Goal: Task Accomplishment & Management: Use online tool/utility

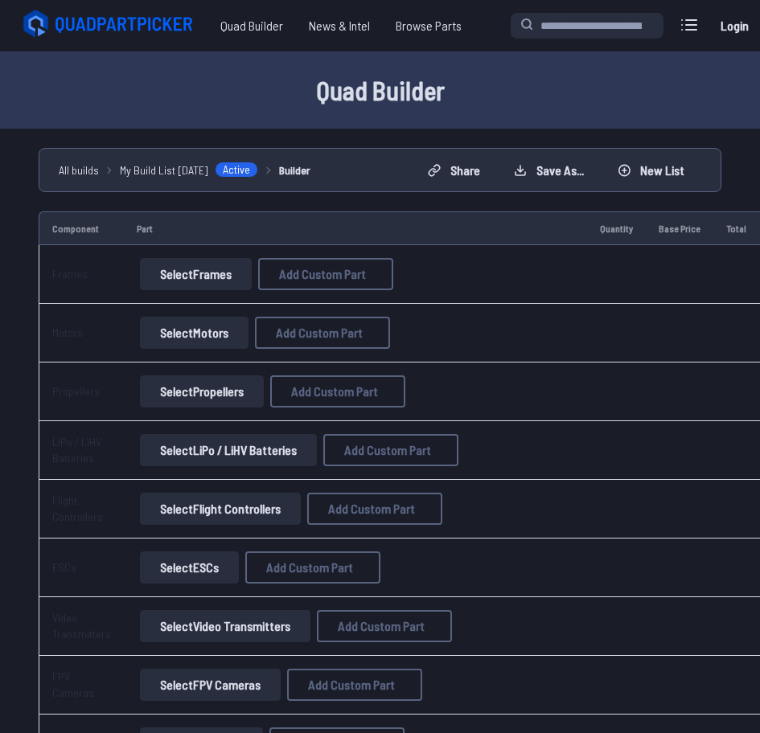
click at [220, 277] on button "Select Frames" at bounding box center [196, 274] width 112 height 32
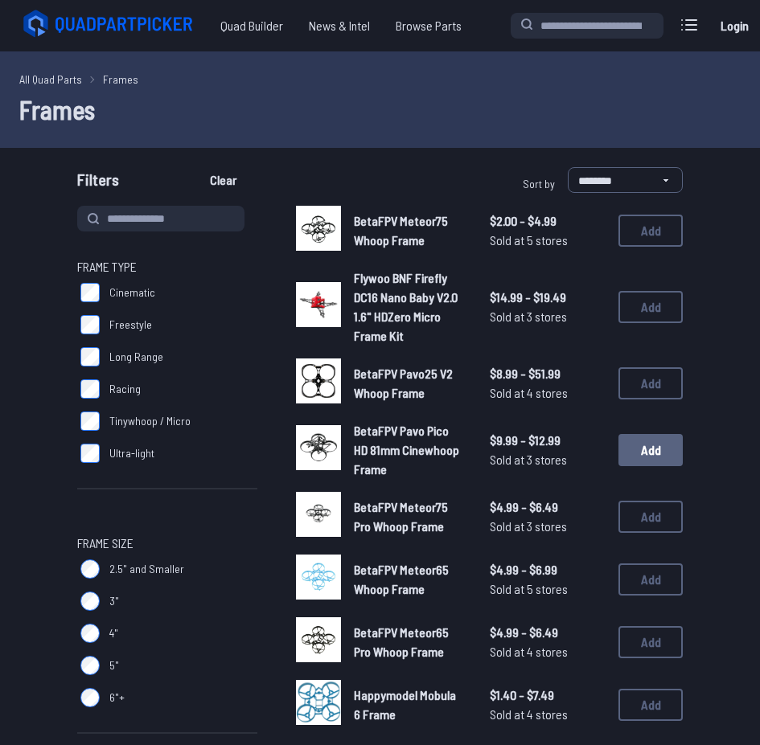
click at [626, 462] on button "Add" at bounding box center [650, 450] width 64 height 32
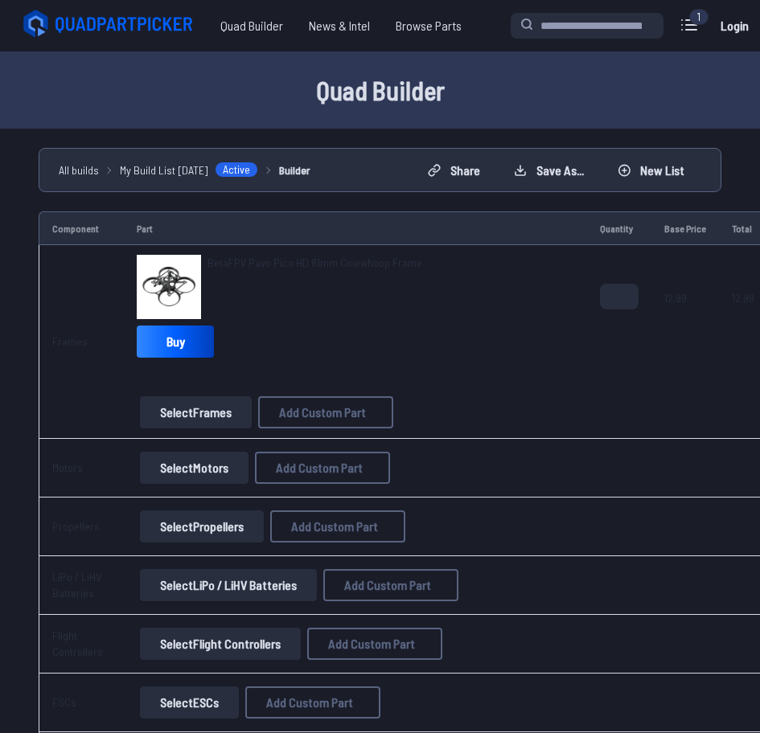
click at [199, 471] on button "Select Motors" at bounding box center [194, 468] width 109 height 32
drag, startPoint x: 203, startPoint y: 253, endPoint x: 439, endPoint y: 255, distance: 236.4
click at [439, 255] on td "BetaFPV Pavo Pico HD 81mm Cinewhoop Frame Buy Select Frames Add Custom Part Add…" at bounding box center [355, 342] width 463 height 194
click at [441, 259] on div "BetaFPV Pavo Pico HD 81mm Cinewhoop Frame" at bounding box center [355, 287] width 437 height 64
copy span "BetaFPV Pavo Pico HD 81mm Cinewhoop Frame"
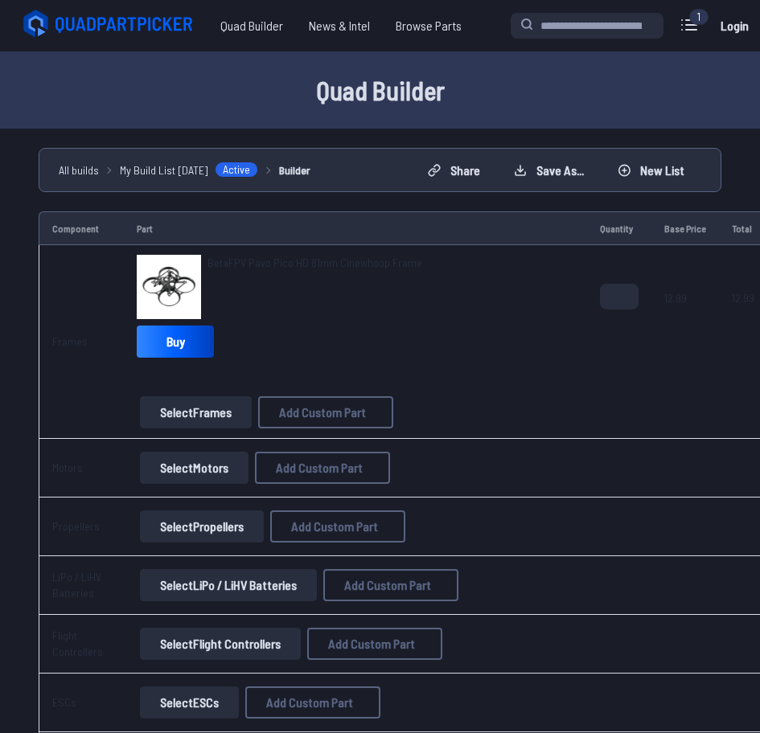
click at [199, 472] on button "Select Motors" at bounding box center [194, 468] width 109 height 32
click at [193, 469] on button "Select Motors" at bounding box center [194, 468] width 109 height 32
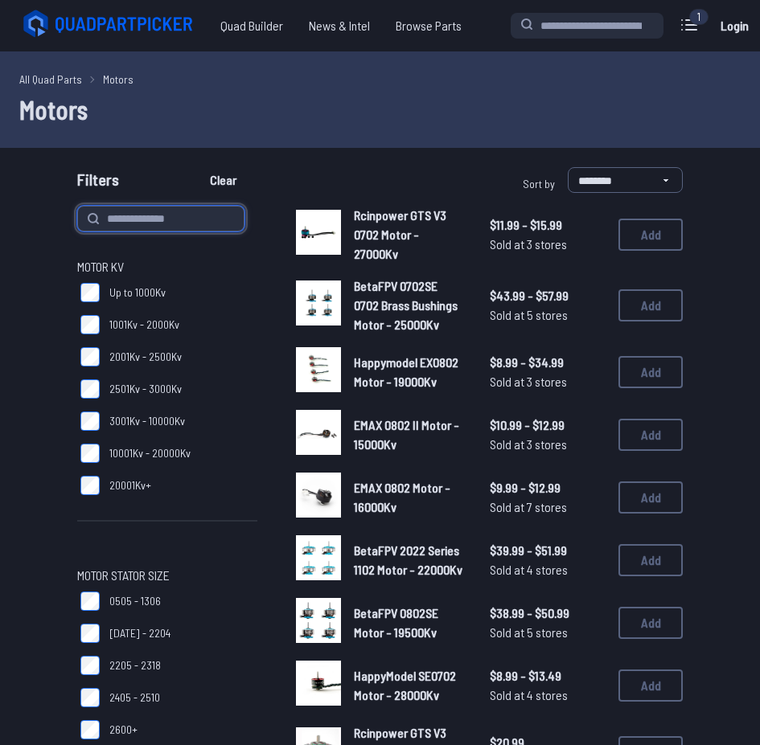
click at [163, 221] on input at bounding box center [160, 219] width 167 height 26
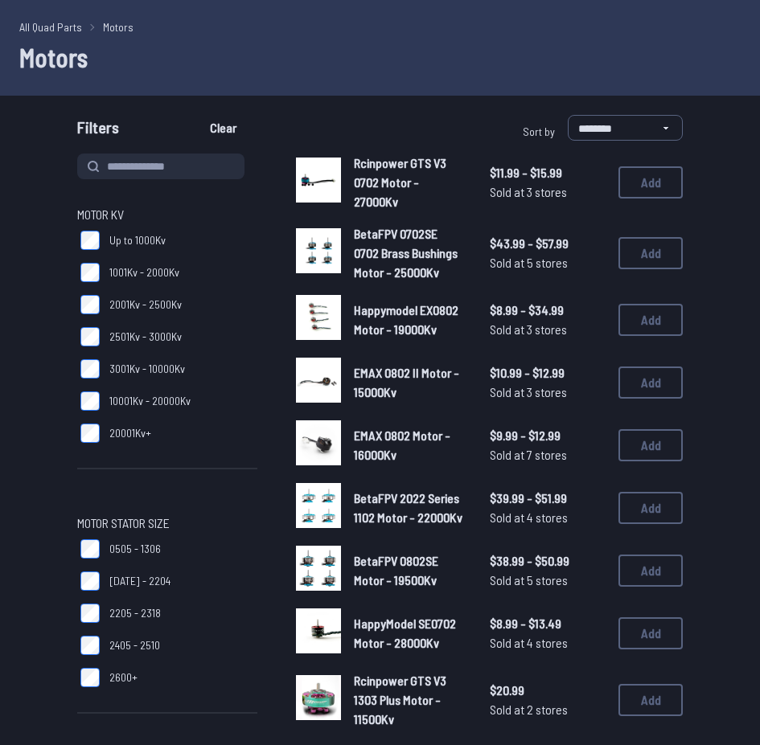
scroll to position [97, 0]
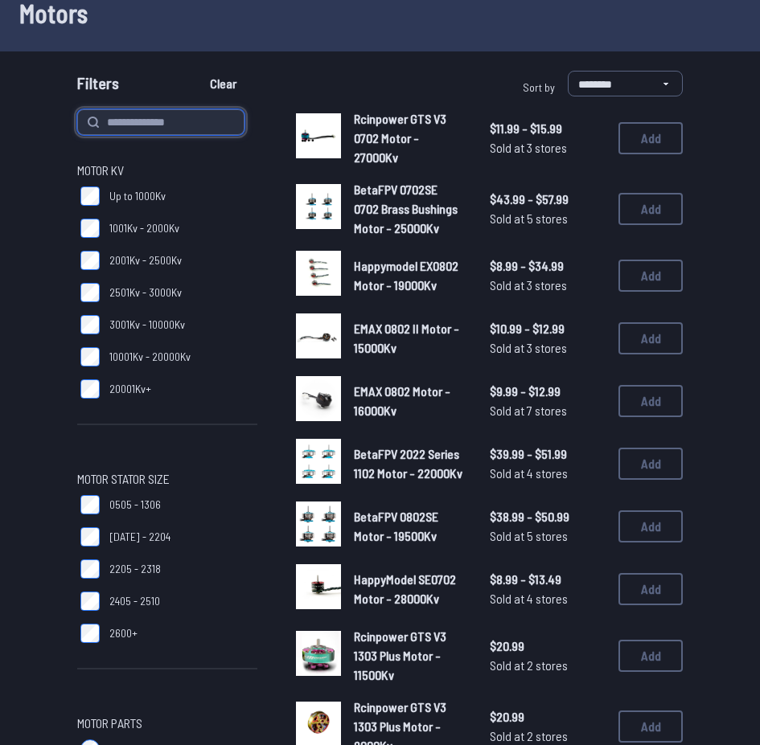
click at [210, 133] on input at bounding box center [160, 122] width 167 height 26
paste input "**********"
type input "**********"
click at [196, 71] on button "Clear" at bounding box center [223, 84] width 54 height 26
type input "**********"
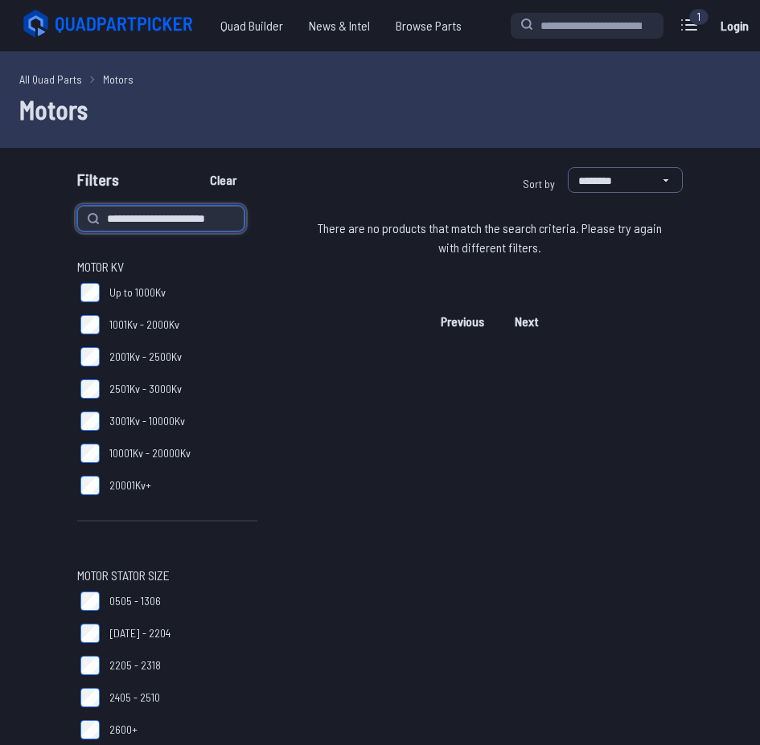
click at [167, 226] on input "**********" at bounding box center [160, 219] width 167 height 26
type input "**********"
click at [196, 167] on button "Clear" at bounding box center [223, 180] width 54 height 26
type input "**********"
drag, startPoint x: 214, startPoint y: 221, endPoint x: 170, endPoint y: 217, distance: 44.4
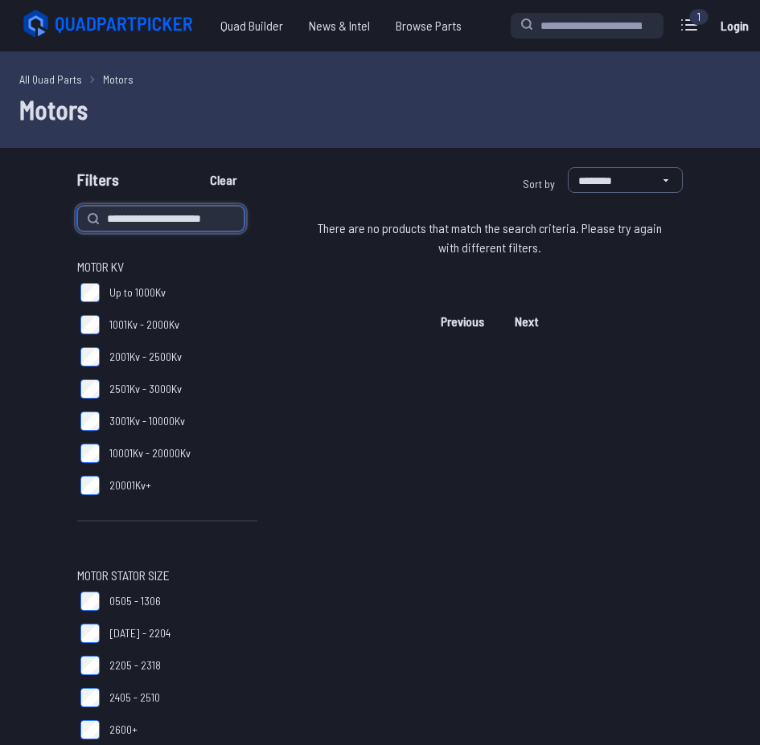
click at [170, 217] on input "**********" at bounding box center [160, 219] width 167 height 26
type input "**********"
click at [196, 167] on button "Clear" at bounding box center [223, 180] width 54 height 26
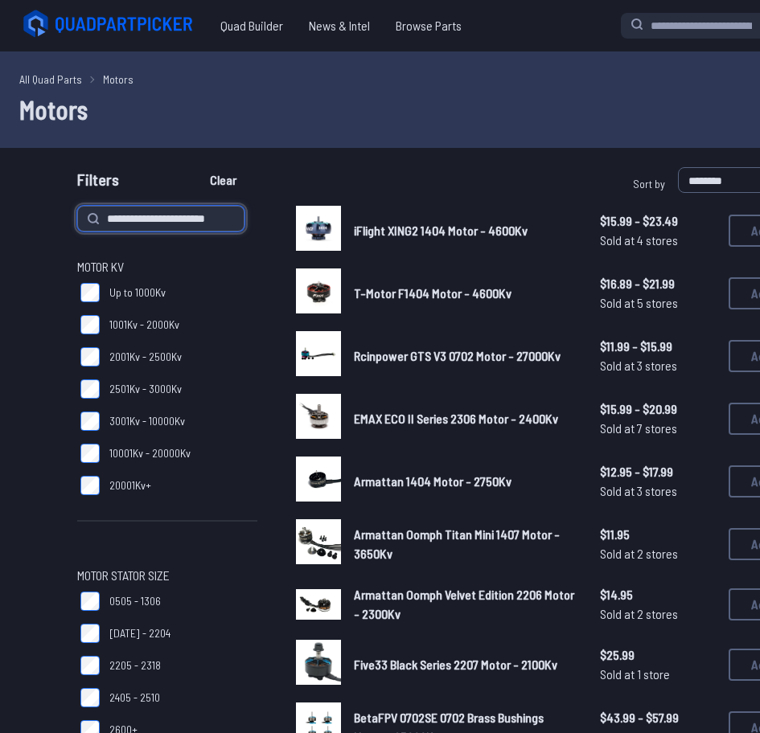
drag, startPoint x: 219, startPoint y: 216, endPoint x: 170, endPoint y: 216, distance: 49.1
click at [170, 216] on input "**********" at bounding box center [160, 219] width 167 height 26
type input "**********"
click at [196, 167] on button "Clear" at bounding box center [223, 180] width 54 height 26
type input "**********"
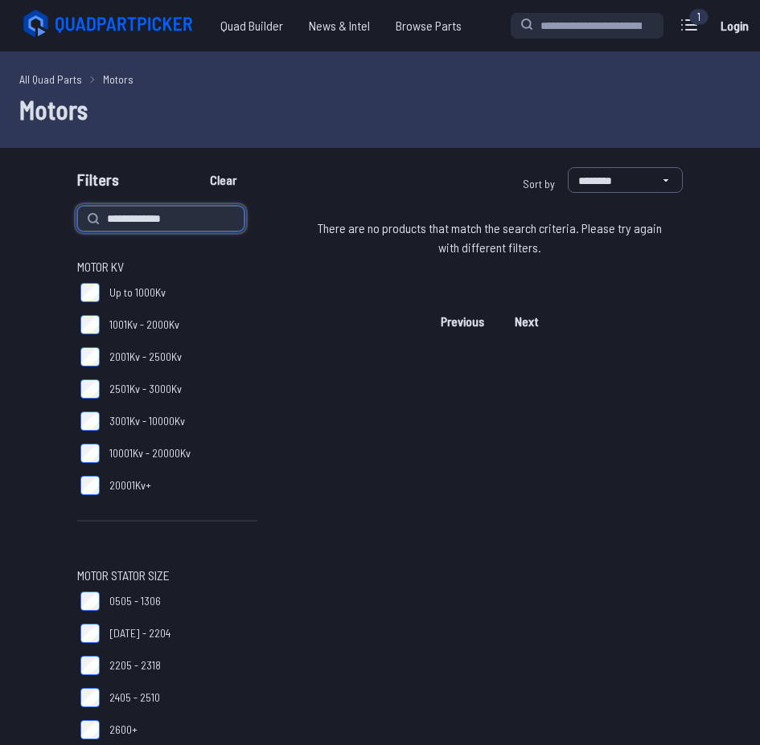
drag, startPoint x: 184, startPoint y: 216, endPoint x: -93, endPoint y: 182, distance: 279.6
click at [0, 182] on html "**********" at bounding box center [380, 372] width 760 height 745
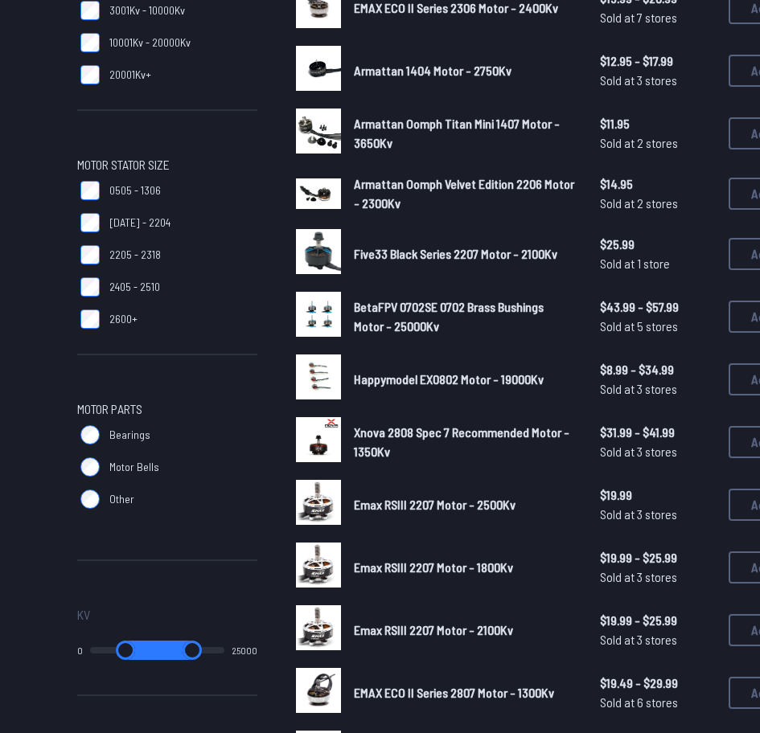
scroll to position [193, 0]
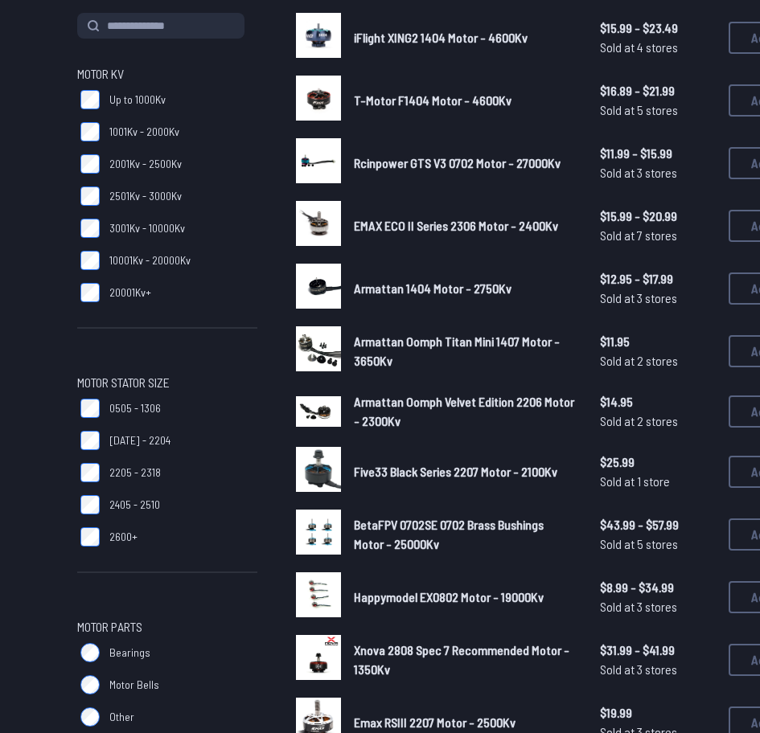
click at [52, 37] on div "Motor KV Up to 1000Kv 1001Kv - 2000Kv 2001Kv - 2500Kv 2501Kv - 3000Kv 3001Kv - …" at bounding box center [435, 663] width 870 height 1301
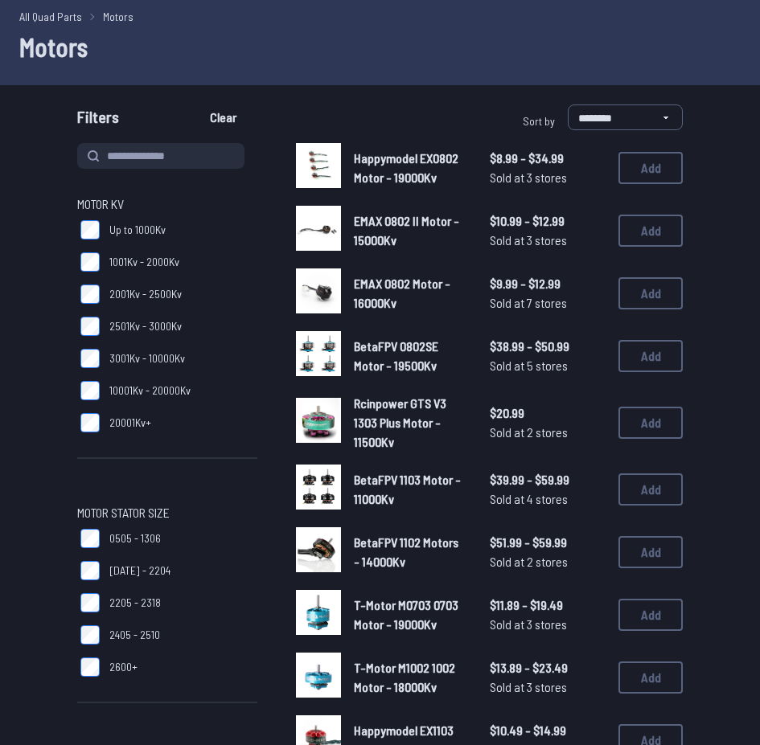
scroll to position [97, 0]
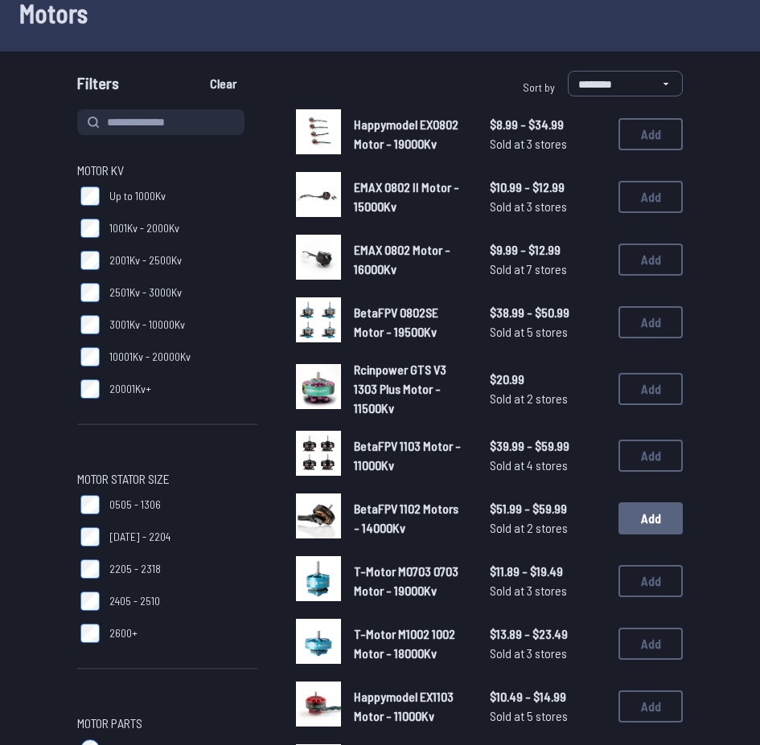
click at [655, 527] on button "Add" at bounding box center [650, 519] width 64 height 32
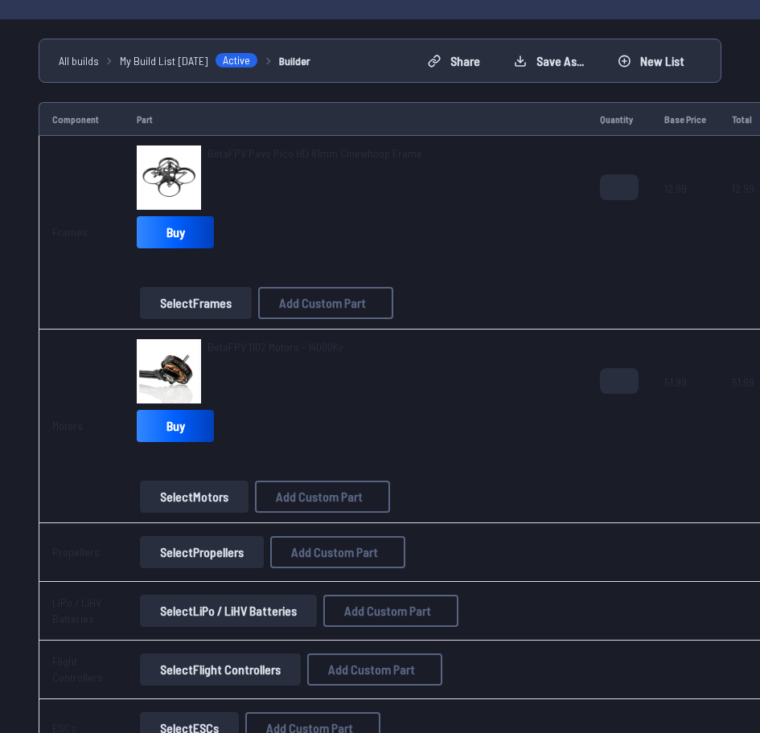
scroll to position [142, 0]
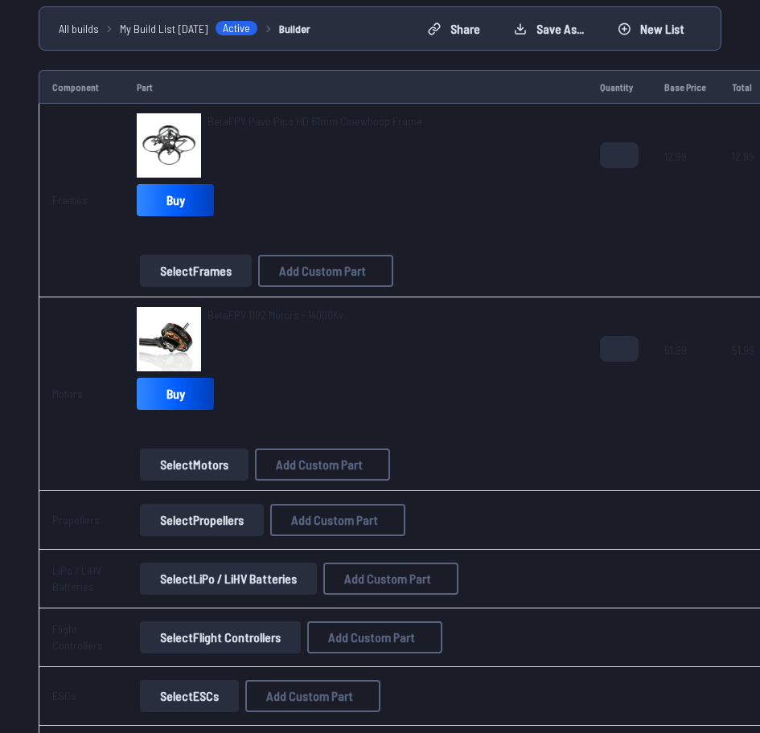
click at [195, 520] on button "Select Propellers" at bounding box center [202, 520] width 124 height 32
click at [177, 528] on button "Select Propellers" at bounding box center [202, 520] width 124 height 32
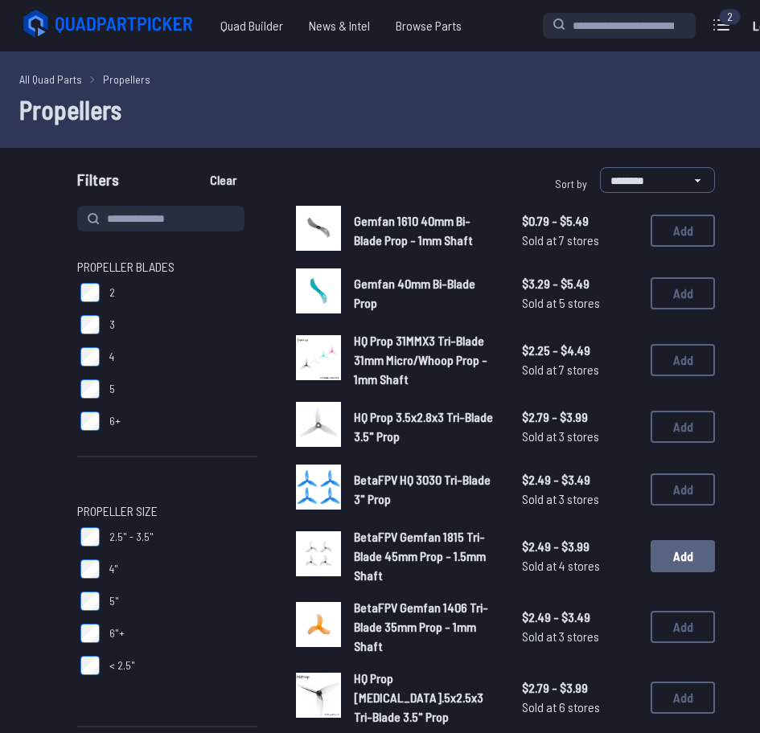
click at [651, 565] on button "Add" at bounding box center [683, 556] width 64 height 32
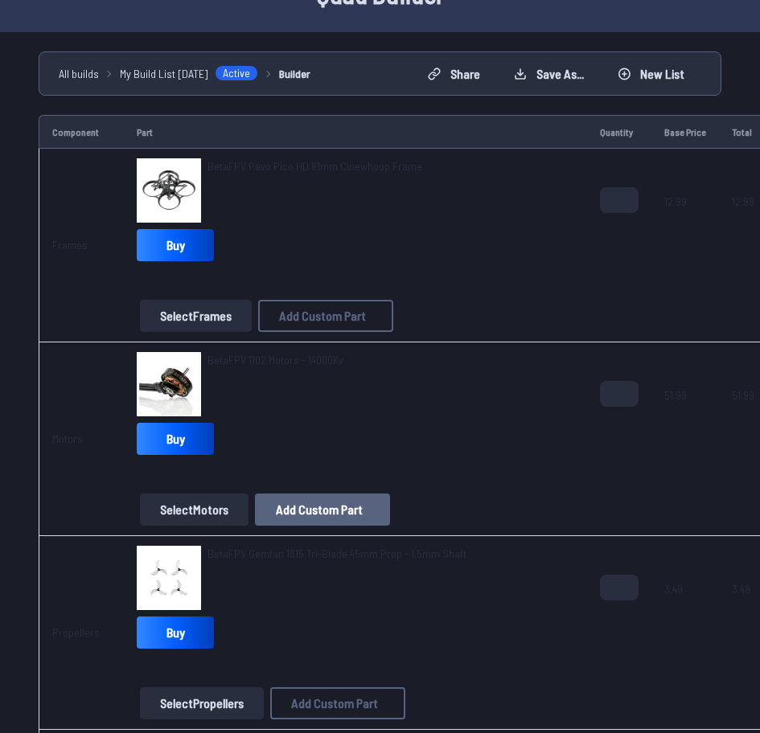
scroll to position [386, 0]
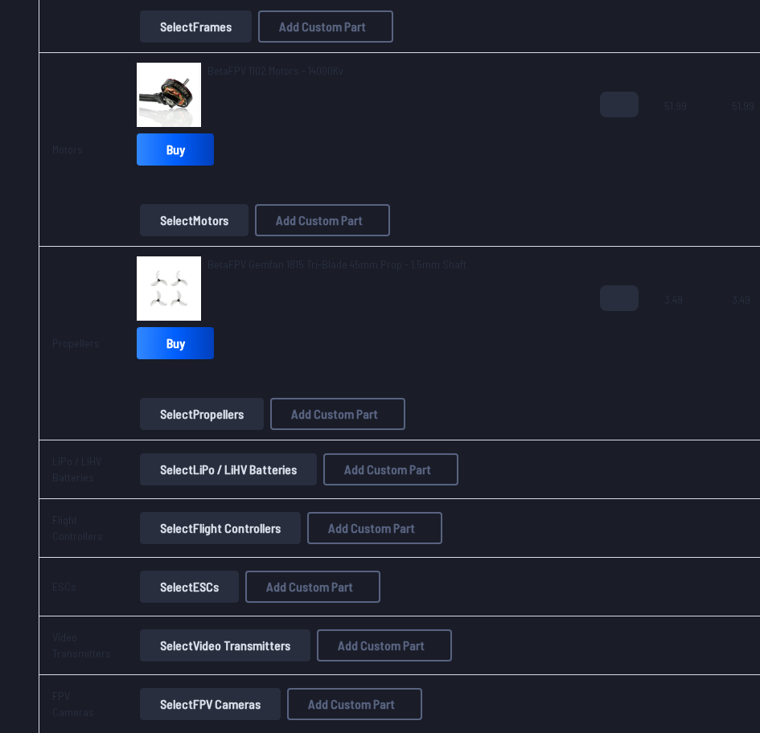
click at [201, 527] on button "Select Flight Controllers" at bounding box center [220, 528] width 161 height 32
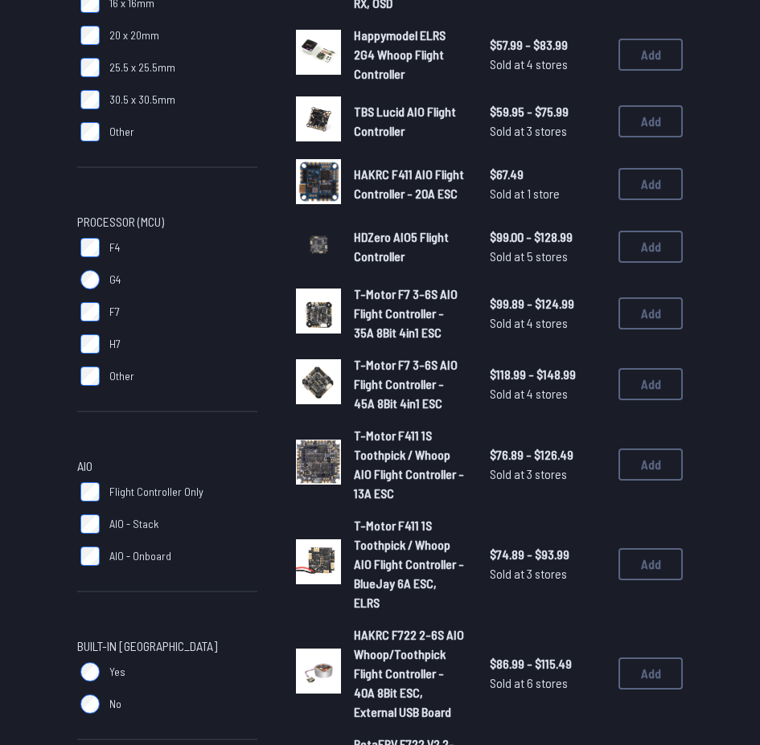
scroll to position [483, 0]
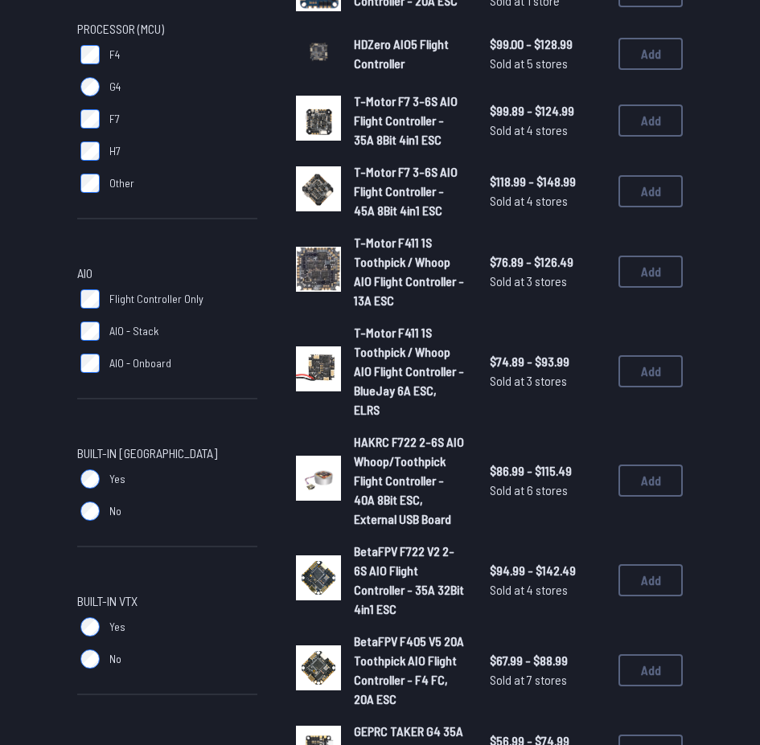
click at [331, 646] on img at bounding box center [318, 668] width 45 height 45
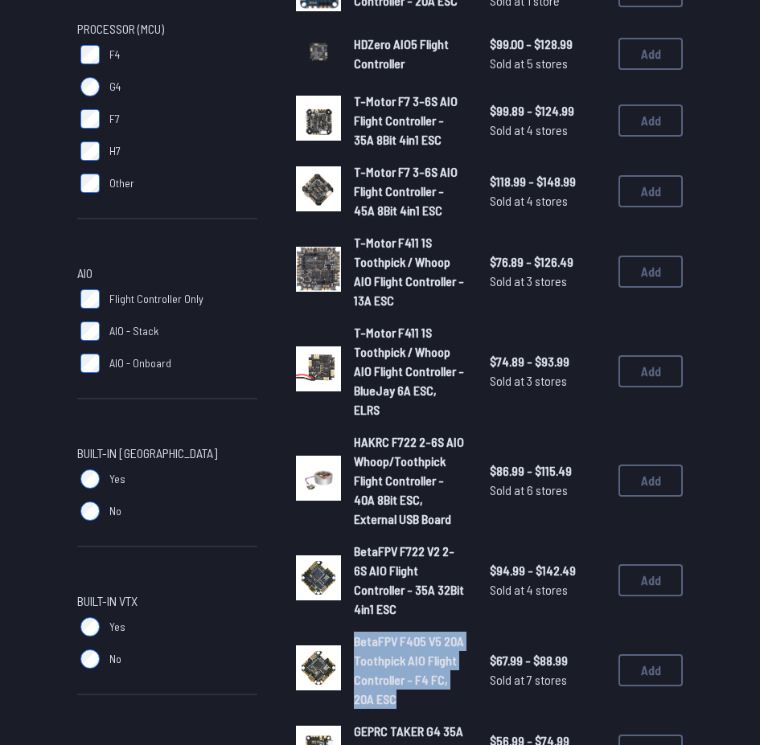
drag, startPoint x: 352, startPoint y: 623, endPoint x: 428, endPoint y: 688, distance: 99.3
click at [428, 688] on div "BetaFPV F405 V5 20A Toothpick AIO Flight Controller - F4 FC, 20A ESC $67.99 - $…" at bounding box center [489, 670] width 387 height 77
copy span "BetaFPV F405 V5 20A Toothpick AIO Flight Controller - F4 FC, 20A ESC"
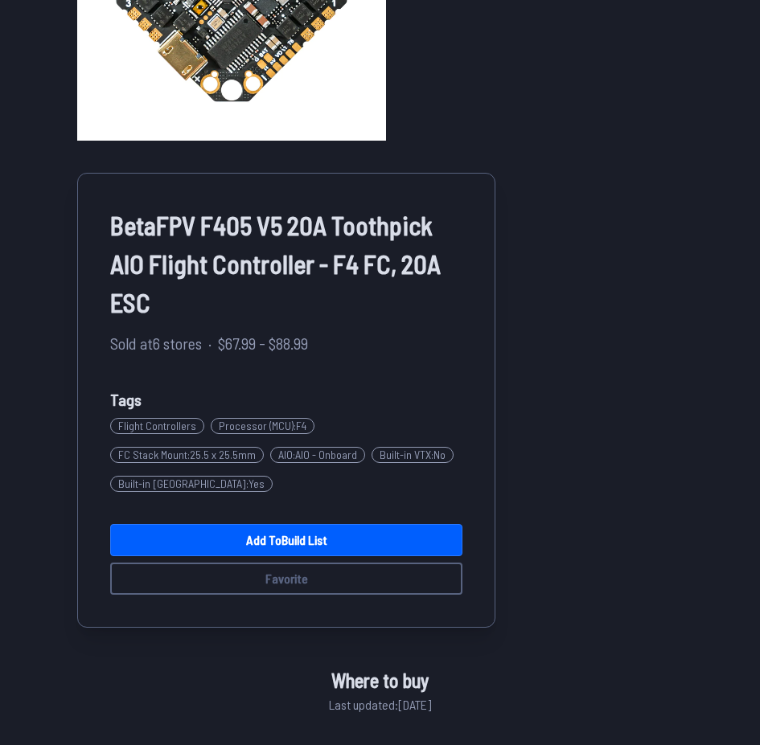
scroll to position [483, 0]
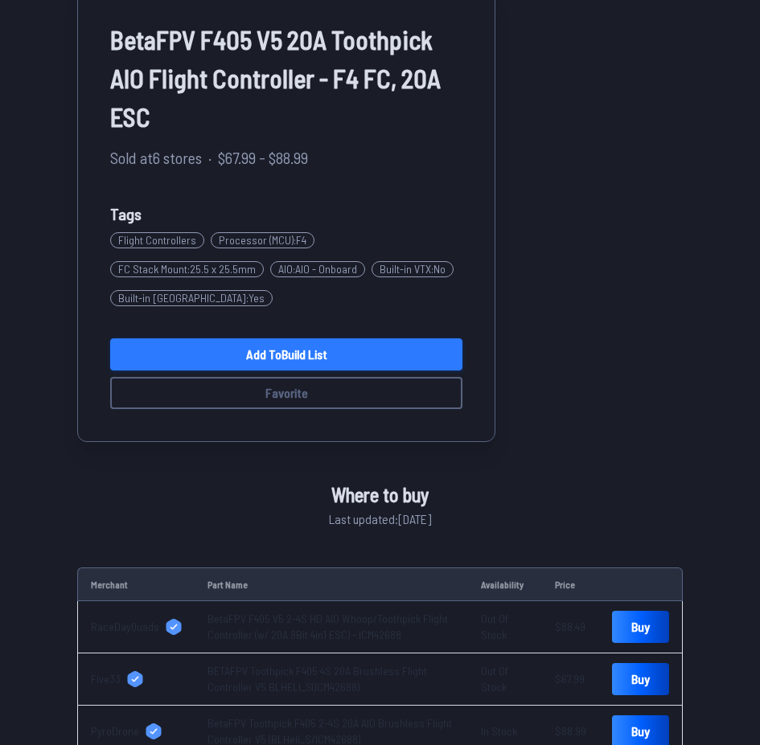
click at [415, 355] on link "Add to Build List" at bounding box center [286, 355] width 352 height 32
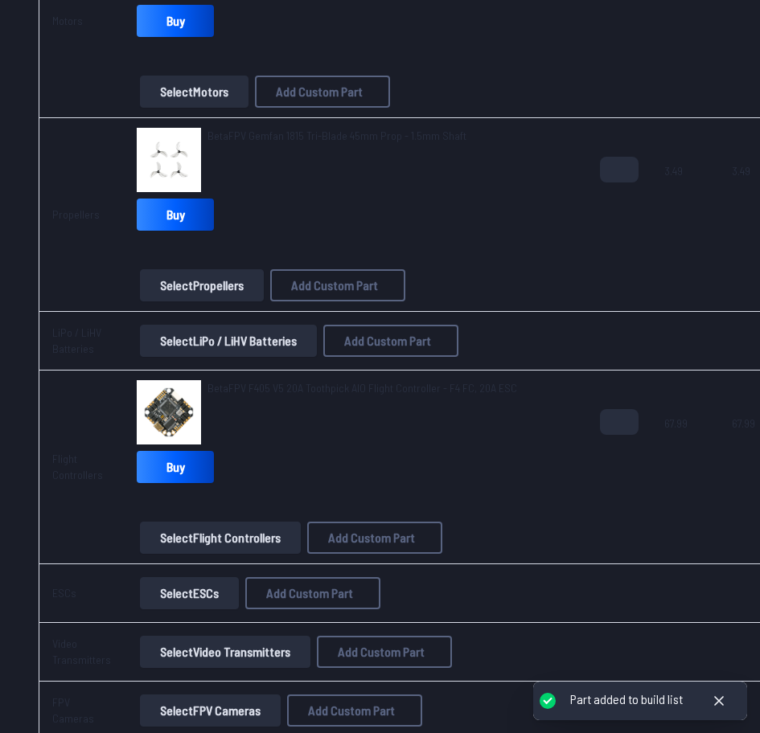
scroll to position [772, 0]
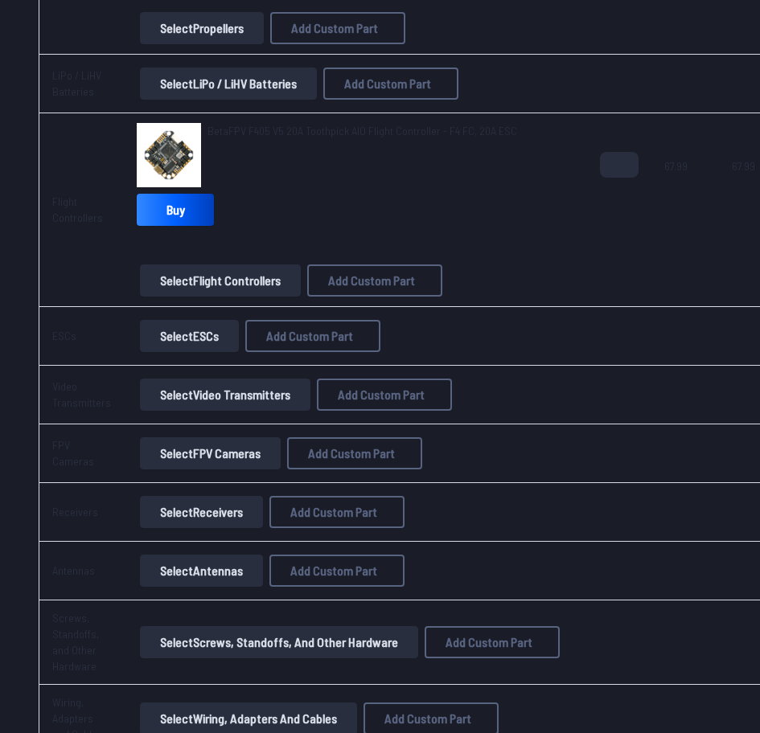
click at [200, 389] on button "Select Video Transmitters" at bounding box center [225, 395] width 170 height 32
click at [230, 404] on button "Select Video Transmitters" at bounding box center [225, 395] width 170 height 32
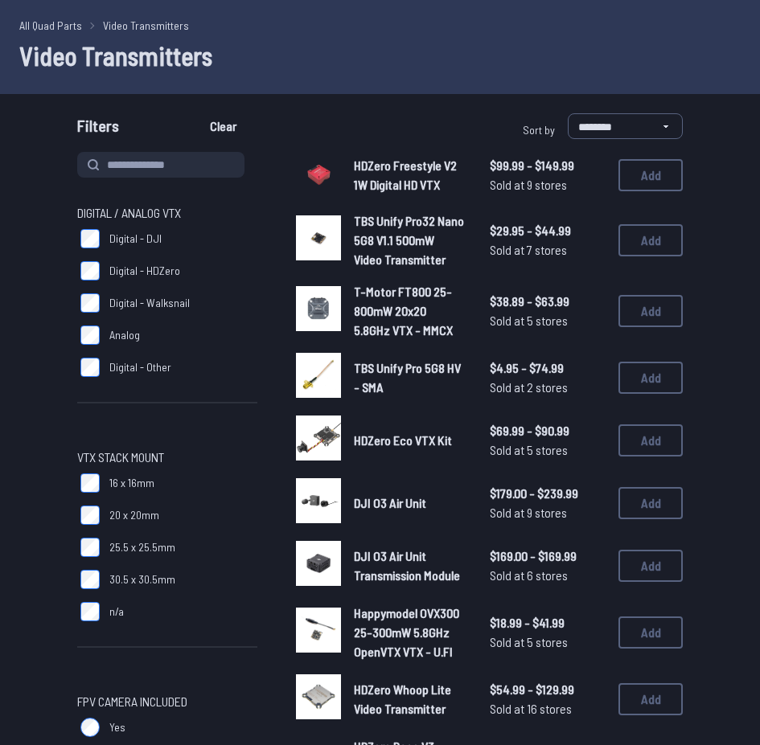
scroll to position [97, 0]
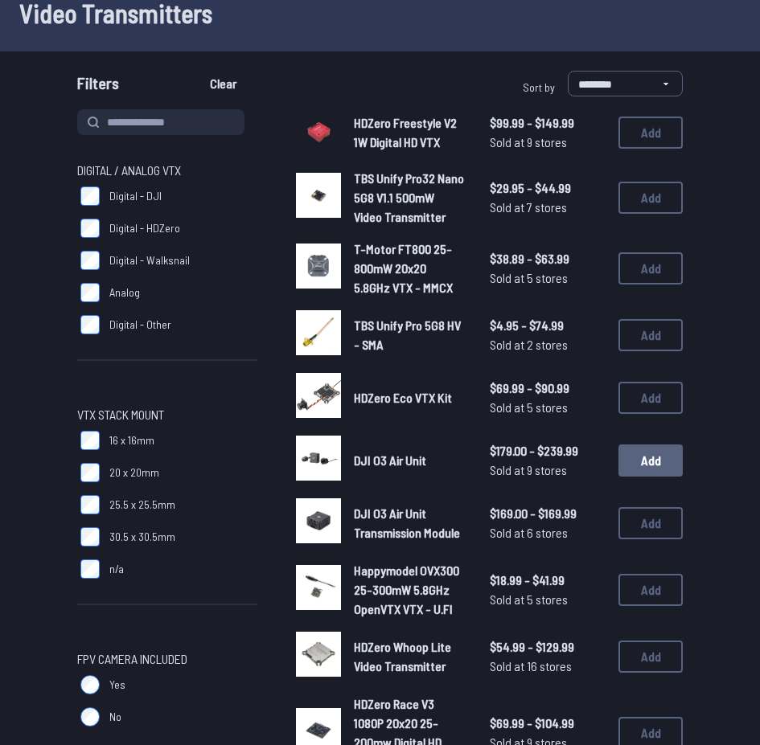
click at [633, 470] on button "Add" at bounding box center [650, 461] width 64 height 32
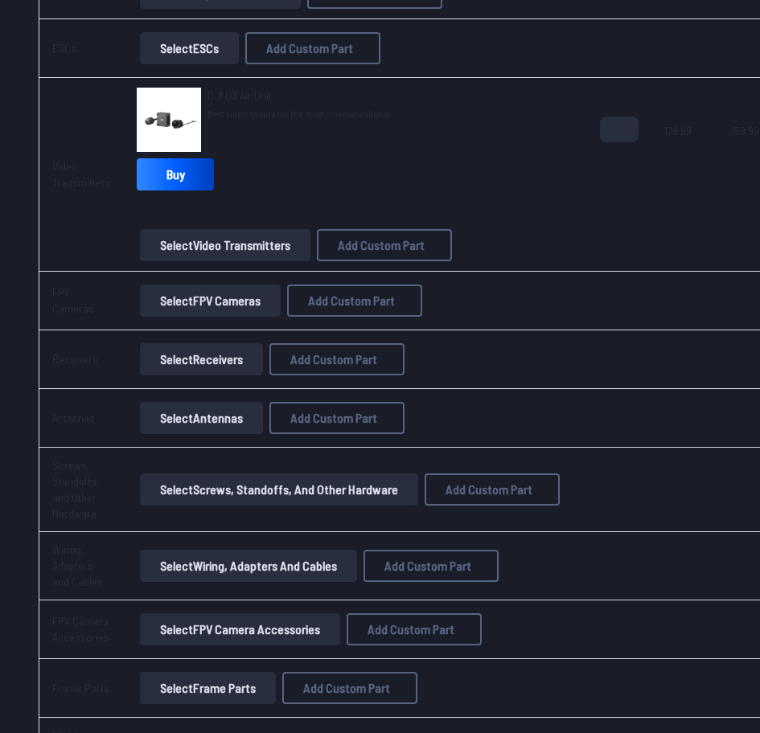
scroll to position [1062, 0]
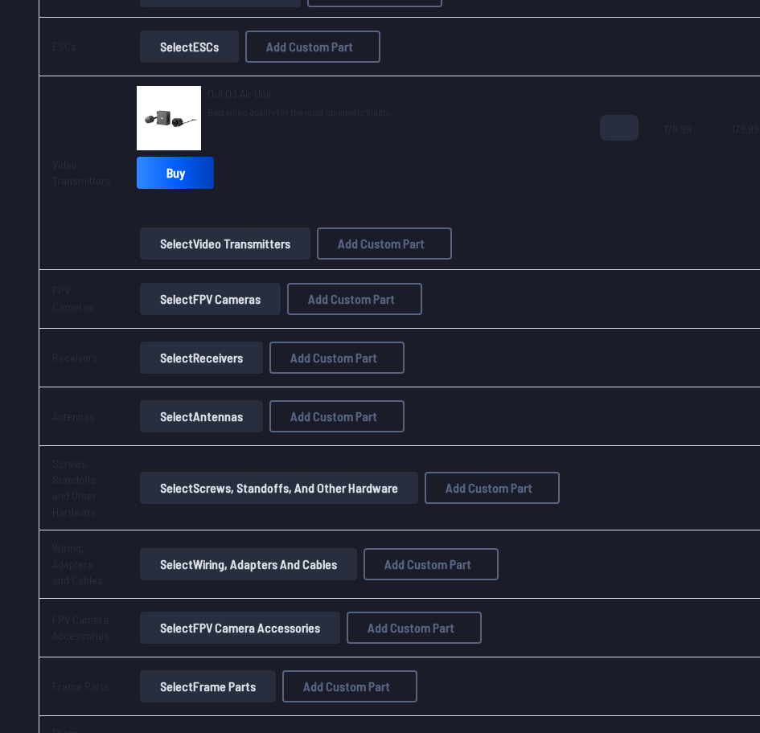
click at [177, 362] on button "Select Receivers" at bounding box center [201, 358] width 123 height 32
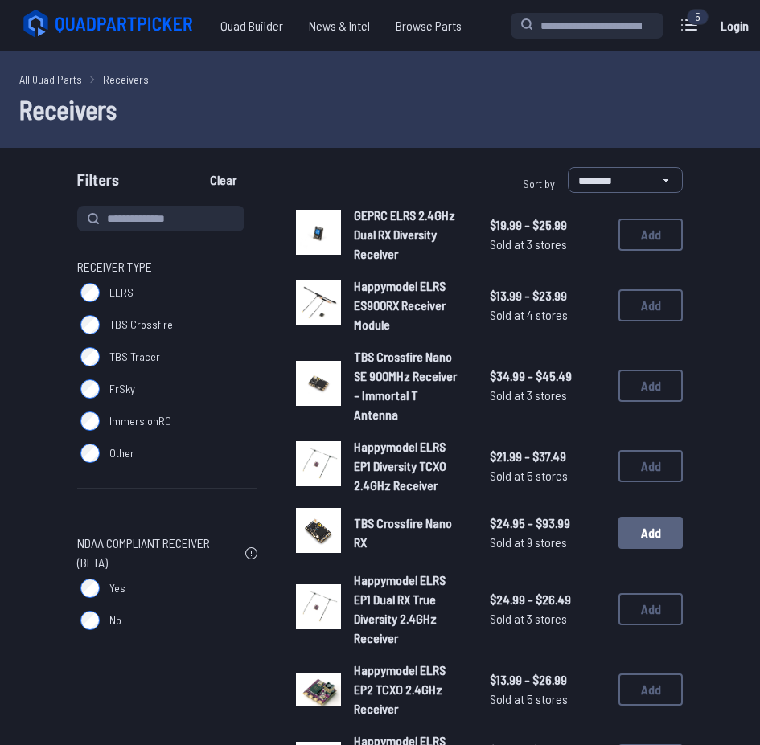
click at [642, 508] on div "TBS Crossfire Nano RX $24.95 - $93.99 Sold at 9 stores $24.95 - $93.99 Sold at …" at bounding box center [489, 533] width 387 height 50
click at [647, 517] on button "Add" at bounding box center [650, 533] width 64 height 32
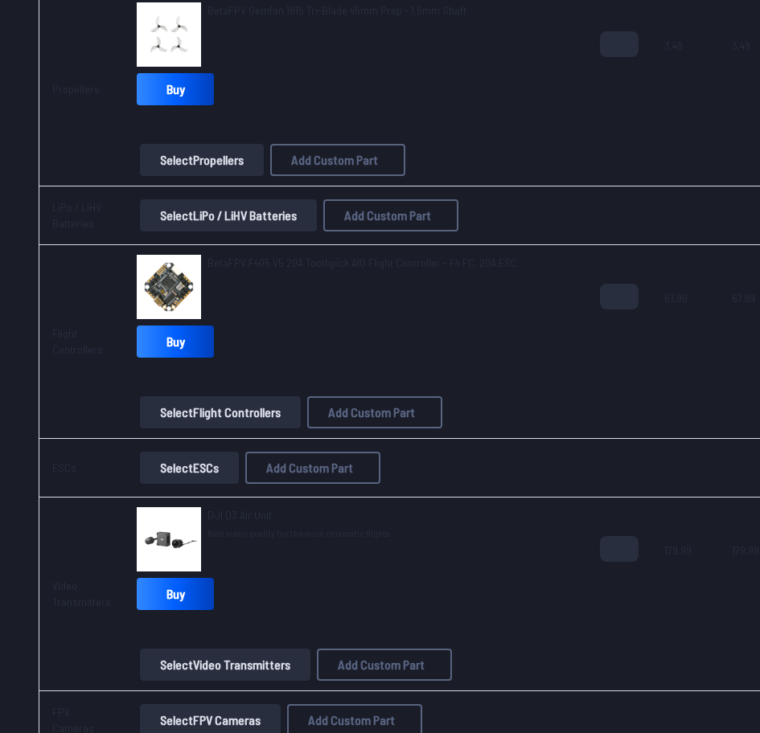
scroll to position [676, 0]
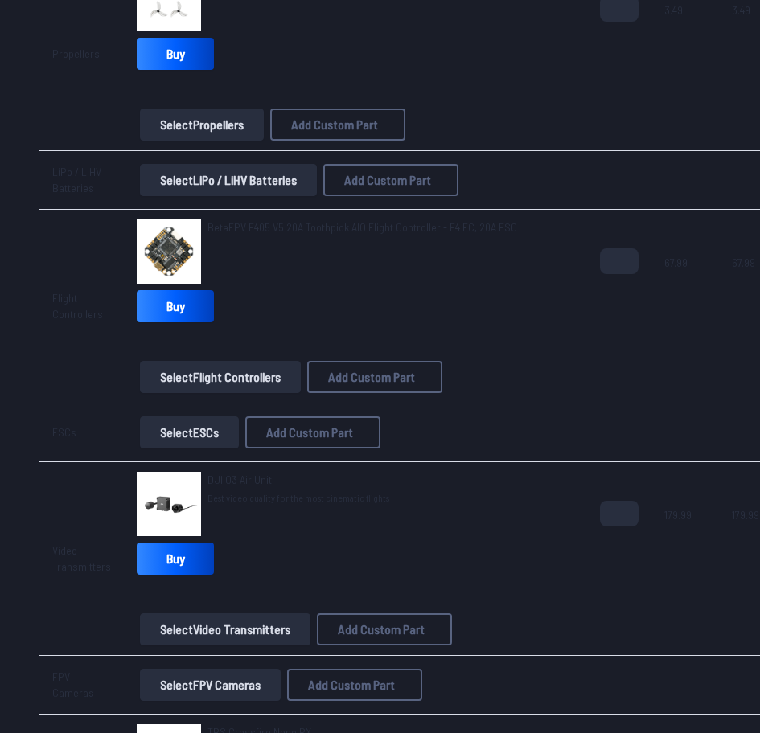
click at [241, 167] on button "Select LiPo / LiHV Batteries" at bounding box center [228, 180] width 177 height 32
click at [244, 184] on button "Select LiPo / LiHV Batteries" at bounding box center [228, 180] width 177 height 32
click at [180, 181] on button "Select LiPo / LiHV Batteries" at bounding box center [228, 180] width 177 height 32
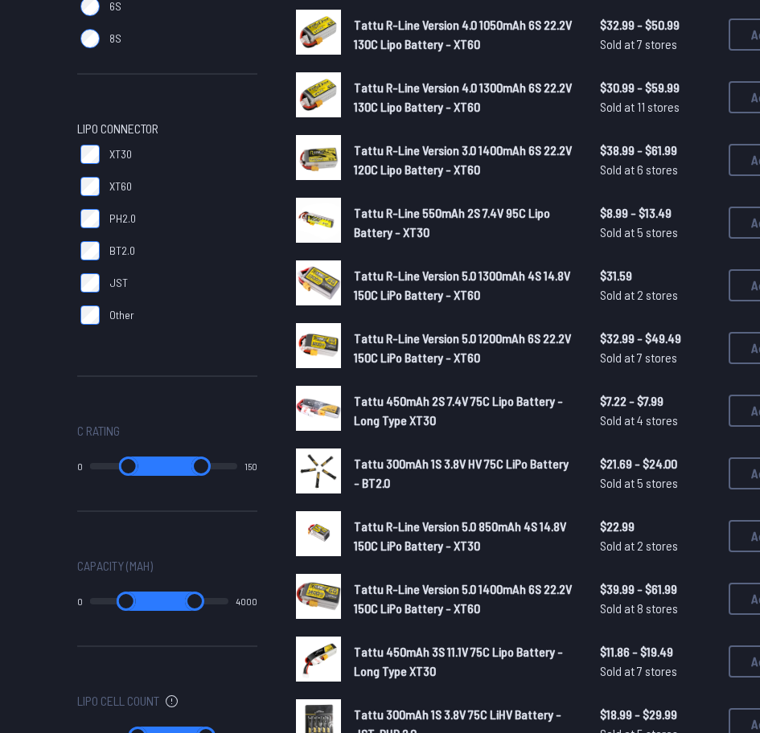
scroll to position [193, 0]
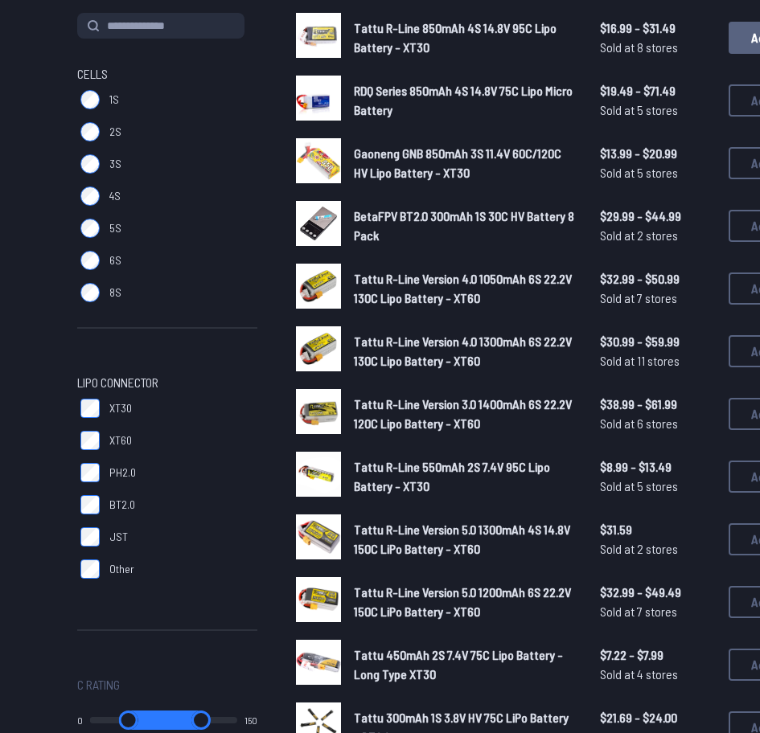
click at [746, 44] on button "Add" at bounding box center [761, 38] width 64 height 32
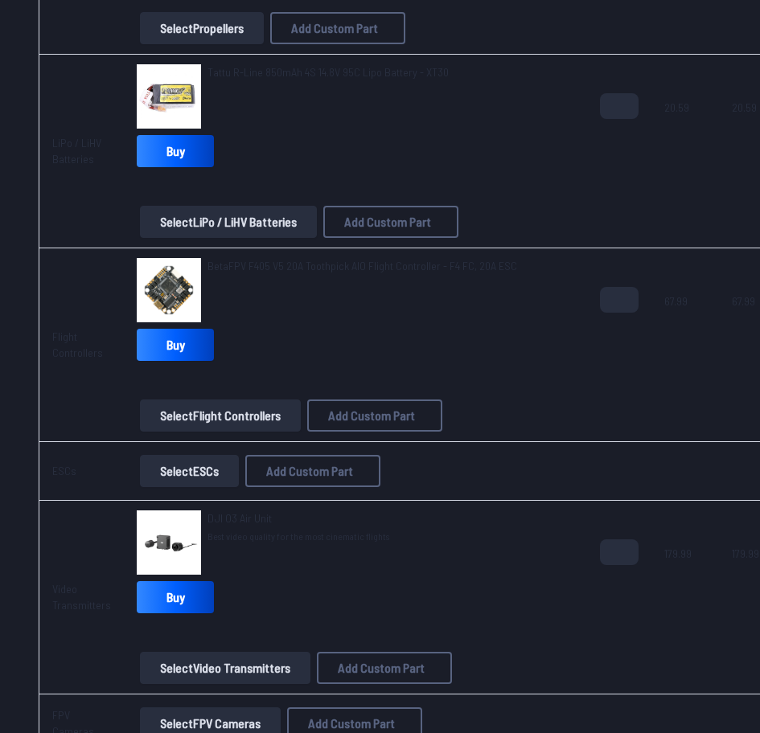
scroll to position [869, 0]
